Goal: Task Accomplishment & Management: Complete application form

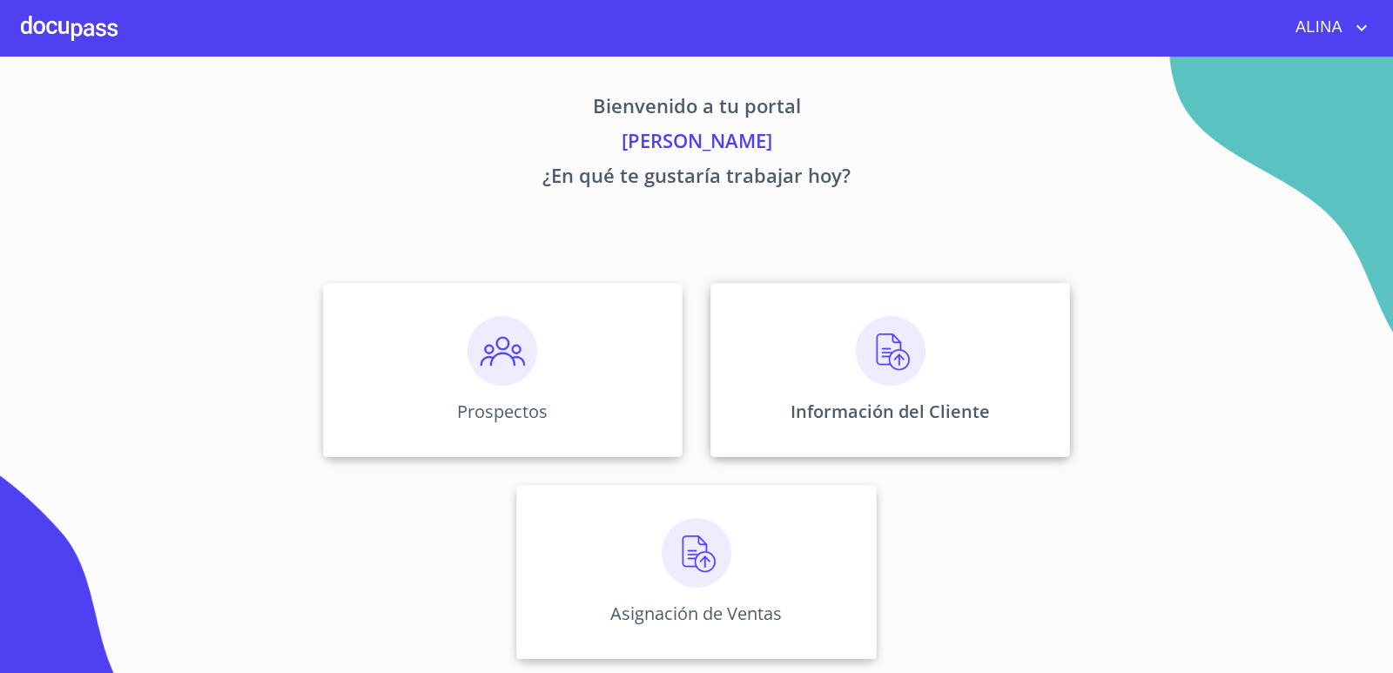
click at [795, 383] on div "Información del Cliente" at bounding box center [890, 370] width 360 height 174
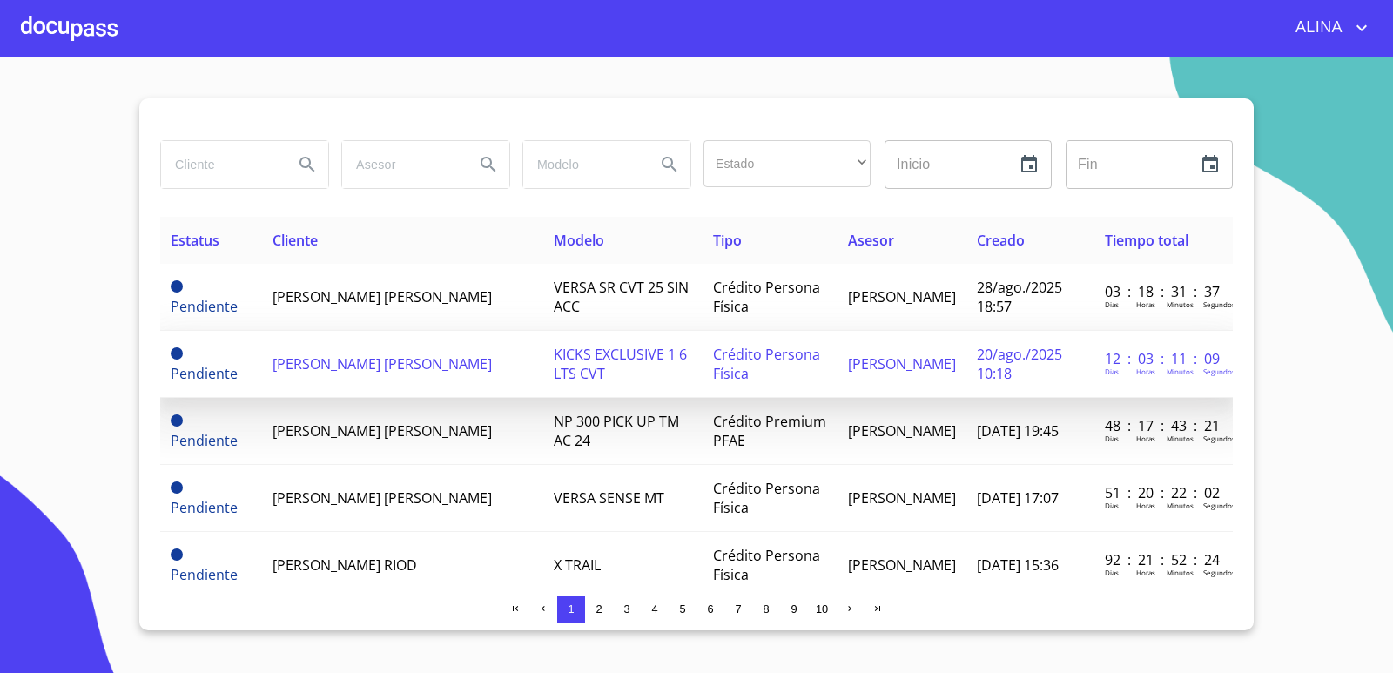
copy span "[PERSON_NAME] [PERSON_NAME]"
drag, startPoint x: 268, startPoint y: 351, endPoint x: 350, endPoint y: 375, distance: 85.4
click at [350, 375] on td "[PERSON_NAME] [PERSON_NAME]" at bounding box center [402, 364] width 281 height 67
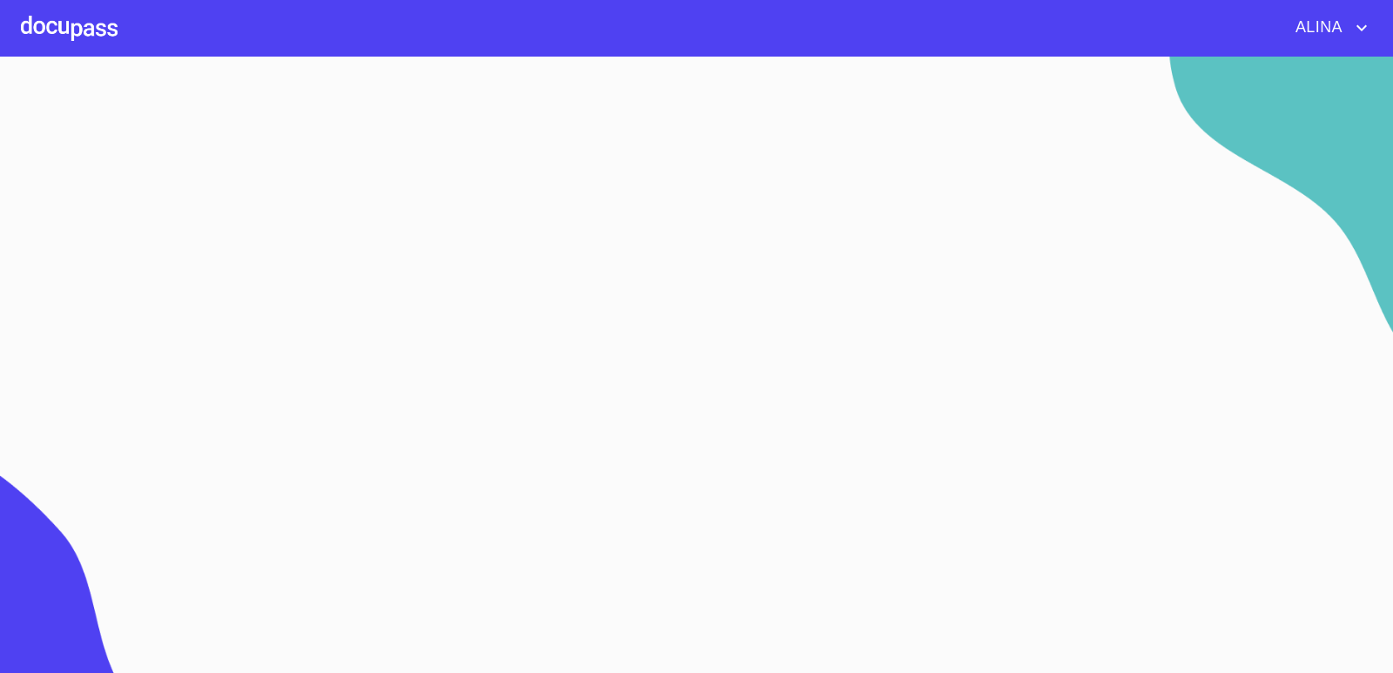
click at [104, 30] on div at bounding box center [69, 28] width 97 height 56
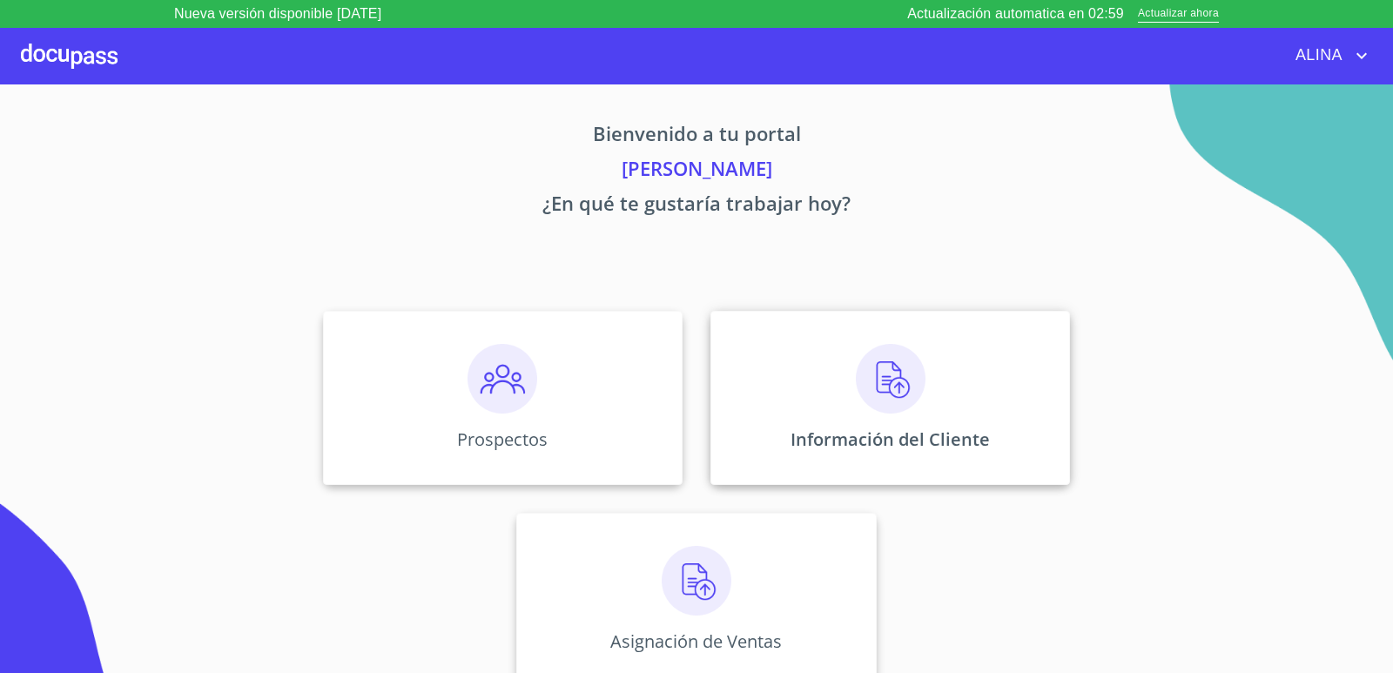
click at [767, 422] on div "Información del Cliente" at bounding box center [890, 398] width 360 height 174
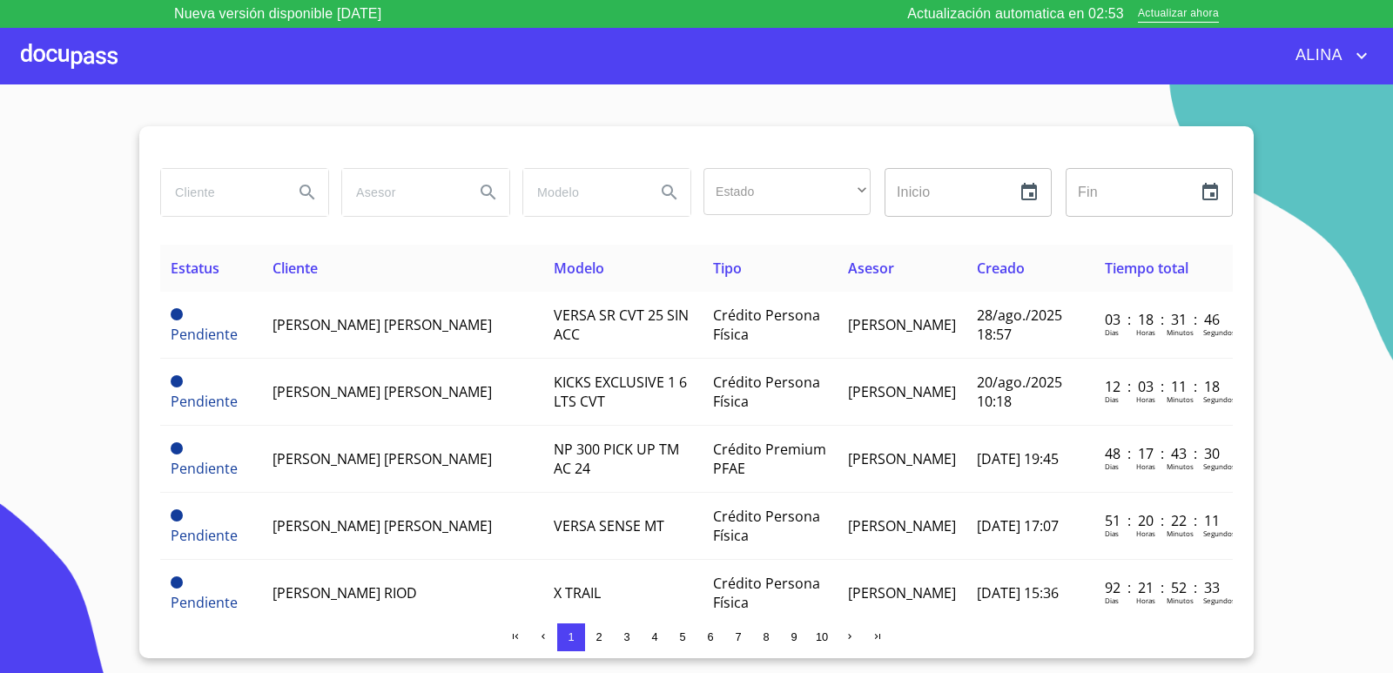
click at [237, 201] on input "search" at bounding box center [220, 192] width 118 height 47
paste input "[PERSON_NAME] [PERSON_NAME]"
type input "[PERSON_NAME] [PERSON_NAME]"
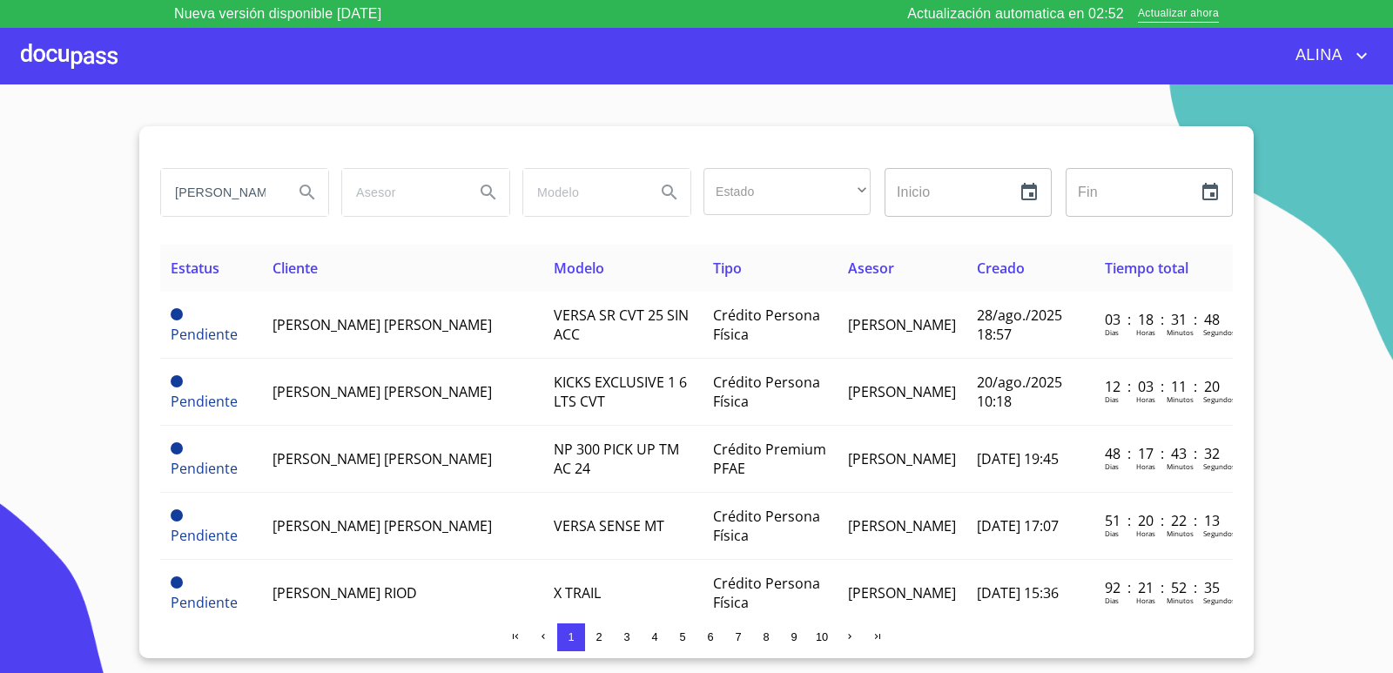
click at [309, 195] on icon "Search" at bounding box center [307, 192] width 15 height 15
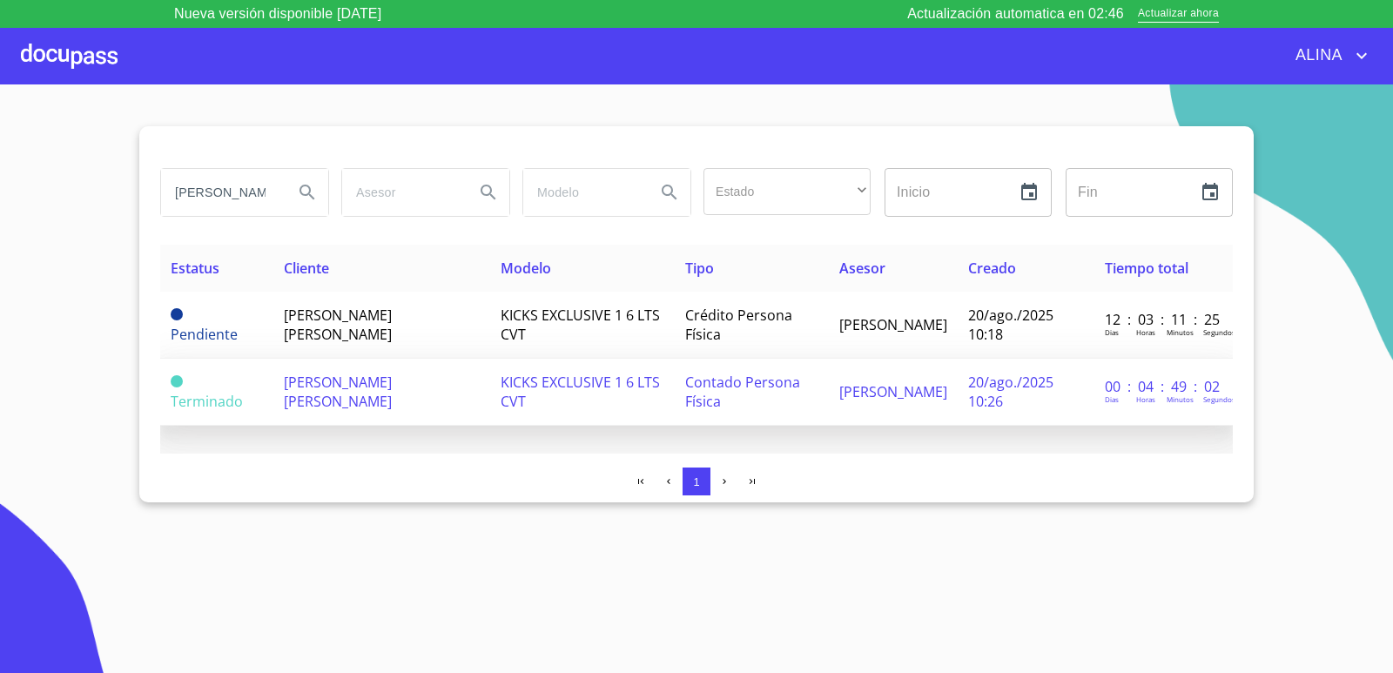
click at [328, 394] on span "[PERSON_NAME] [PERSON_NAME]" at bounding box center [338, 392] width 108 height 38
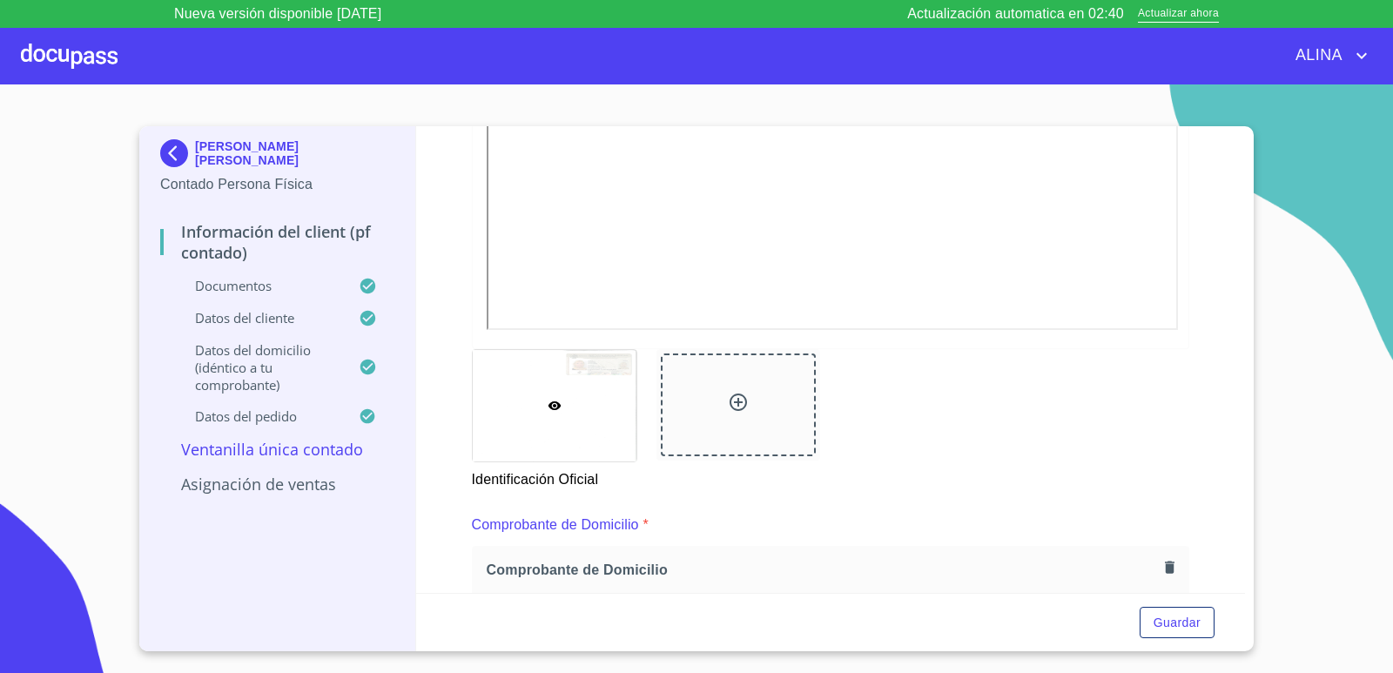
scroll to position [609, 0]
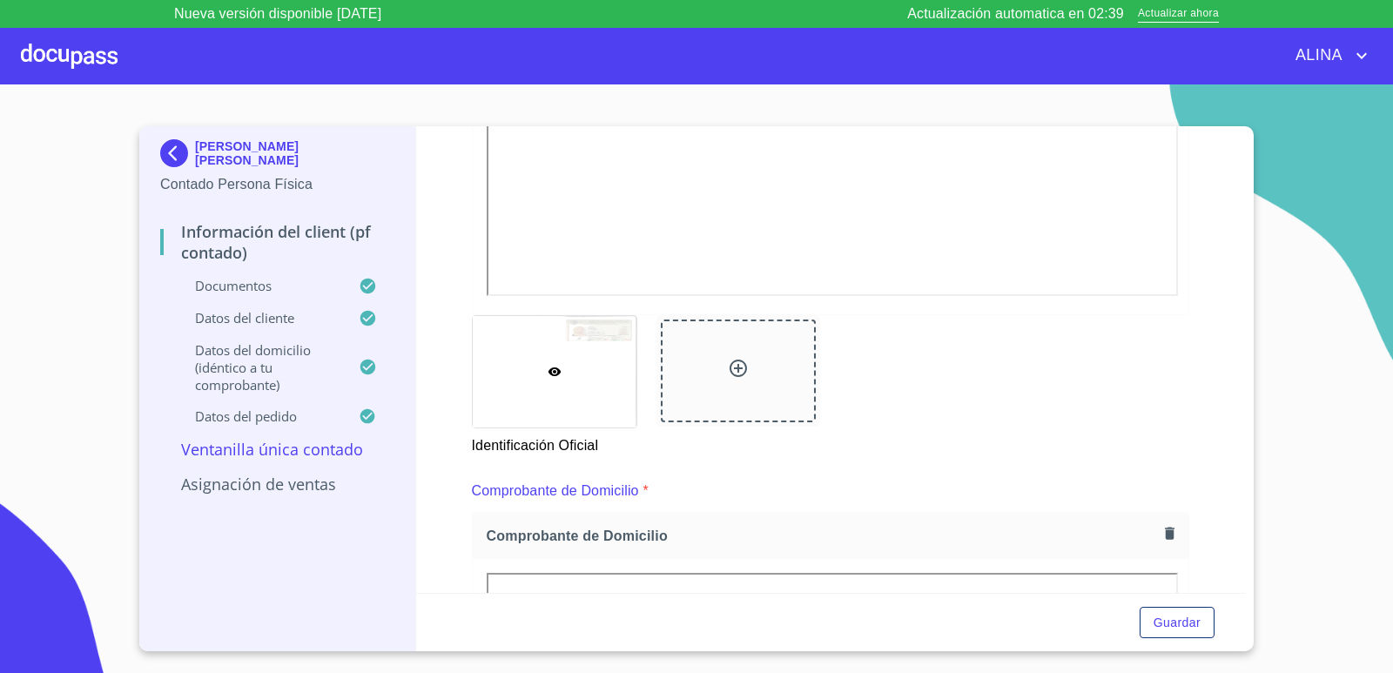
click at [734, 374] on icon at bounding box center [738, 368] width 21 height 21
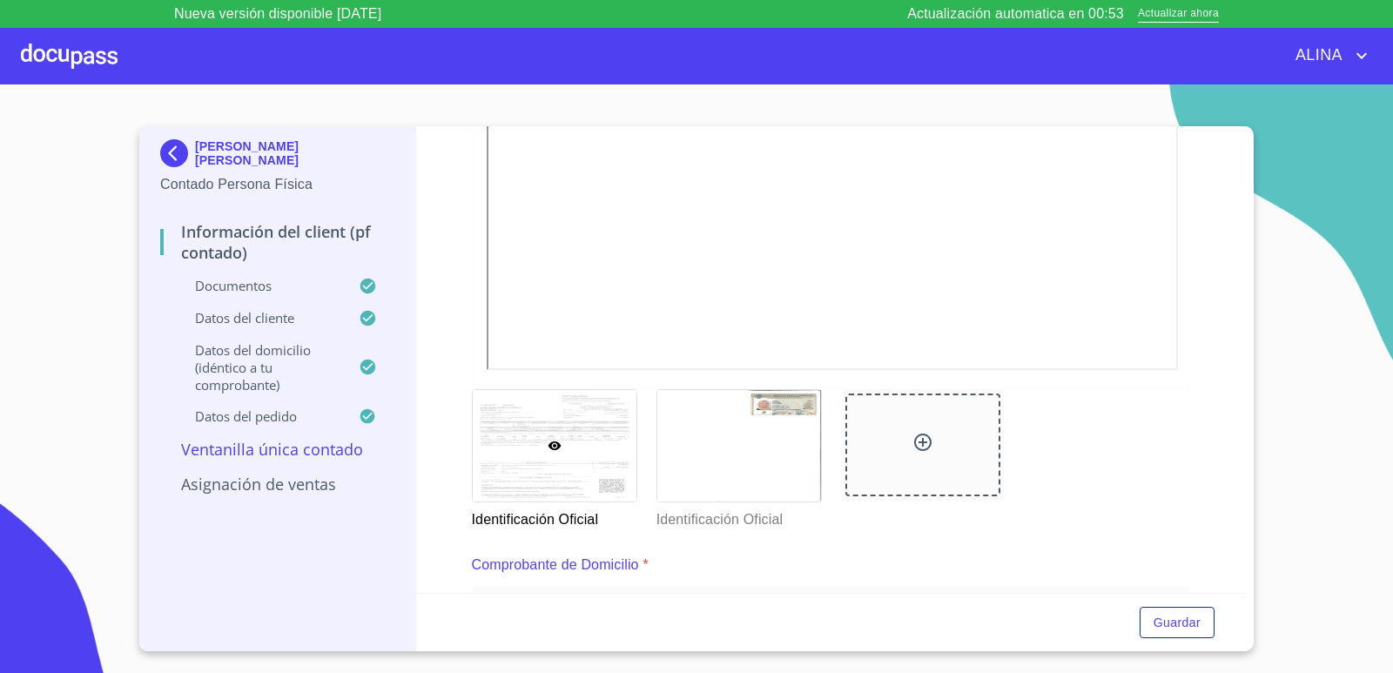
scroll to position [435, 0]
